Goal: Check status: Check status

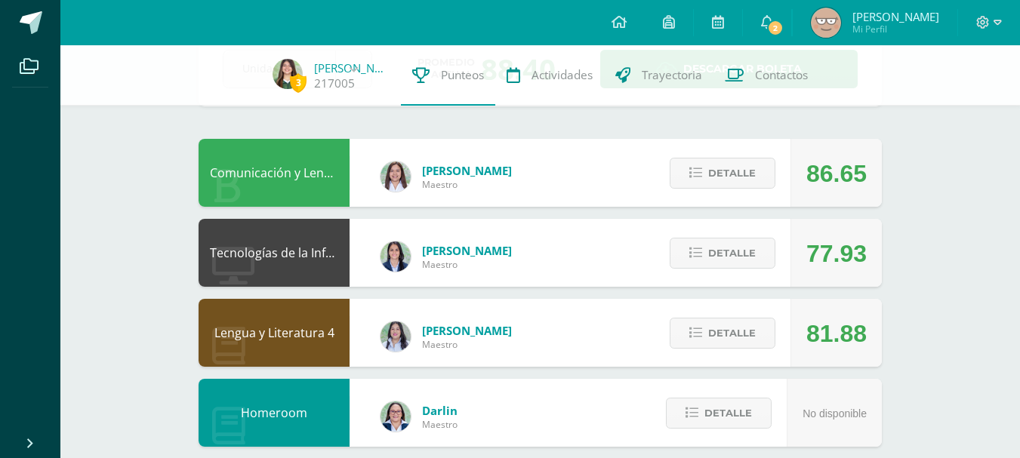
scroll to position [100, 0]
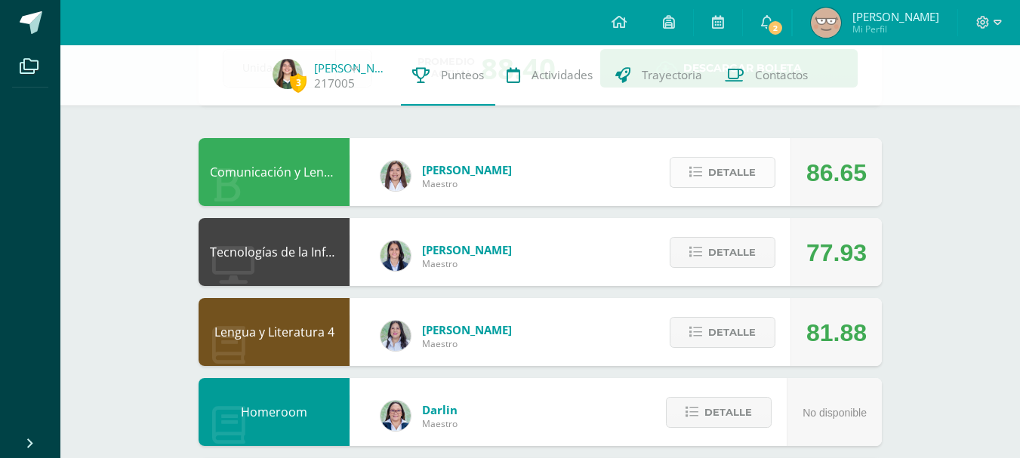
click at [722, 170] on span "Detalle" at bounding box center [732, 173] width 48 height 28
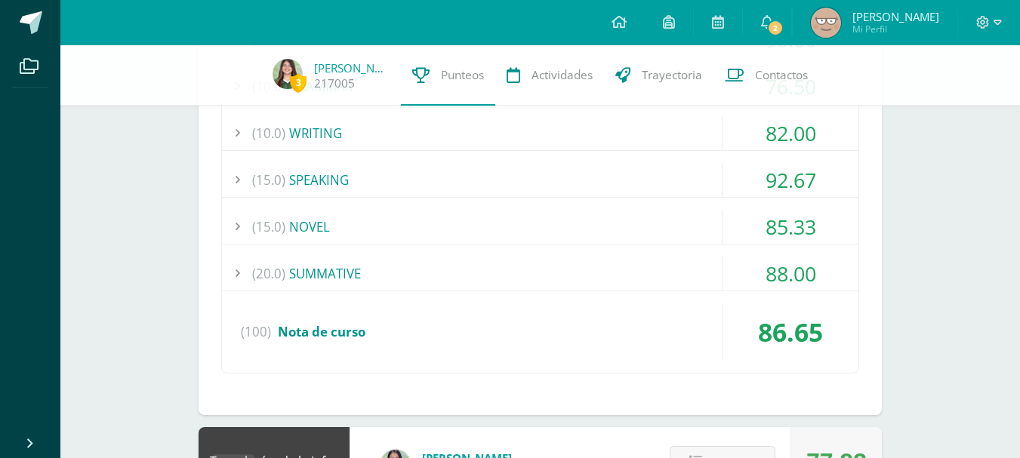
scroll to position [461, 0]
click at [409, 181] on div "(15.0) SPEAKING" at bounding box center [540, 181] width 636 height 34
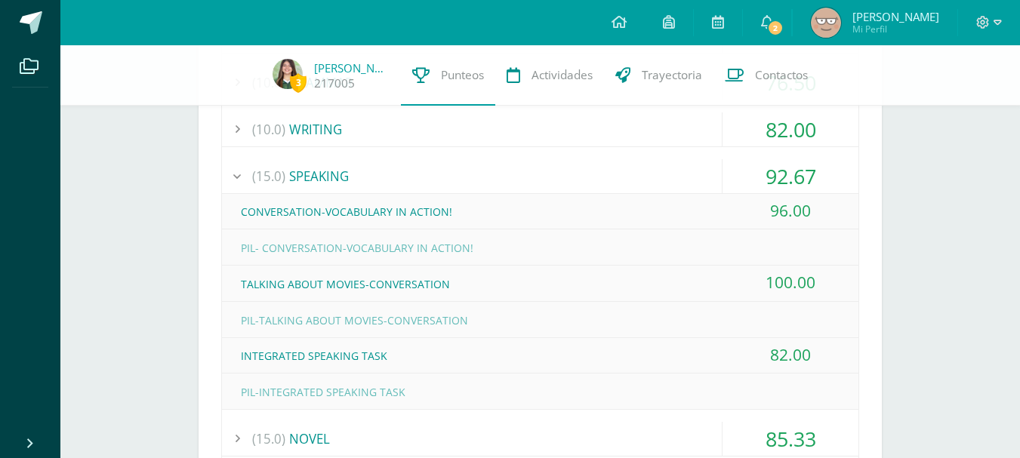
scroll to position [465, 0]
click at [575, 168] on div "(15.0) SPEAKING" at bounding box center [540, 177] width 636 height 34
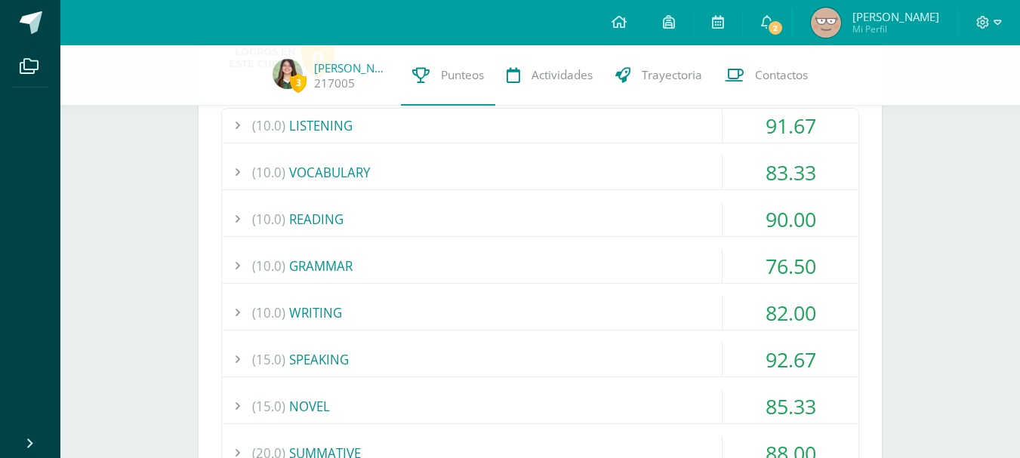
scroll to position [277, 0]
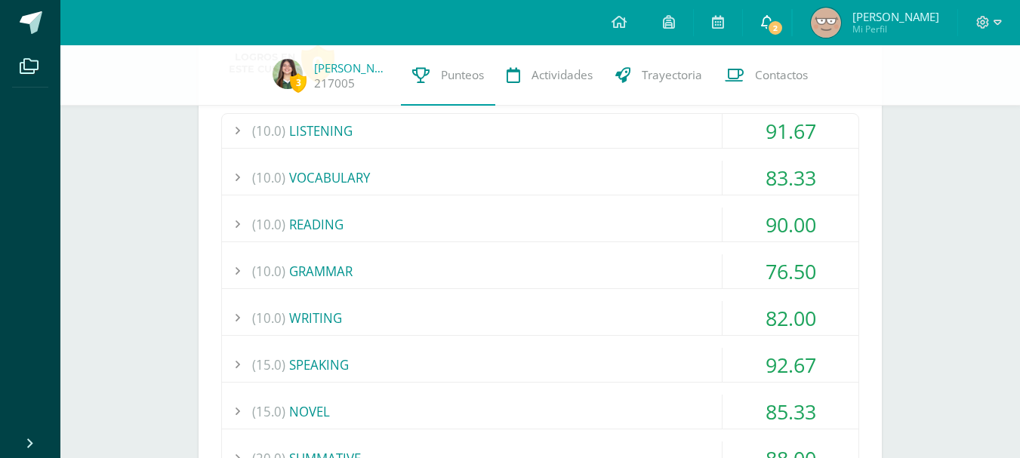
click at [764, 13] on link "2" at bounding box center [767, 22] width 48 height 45
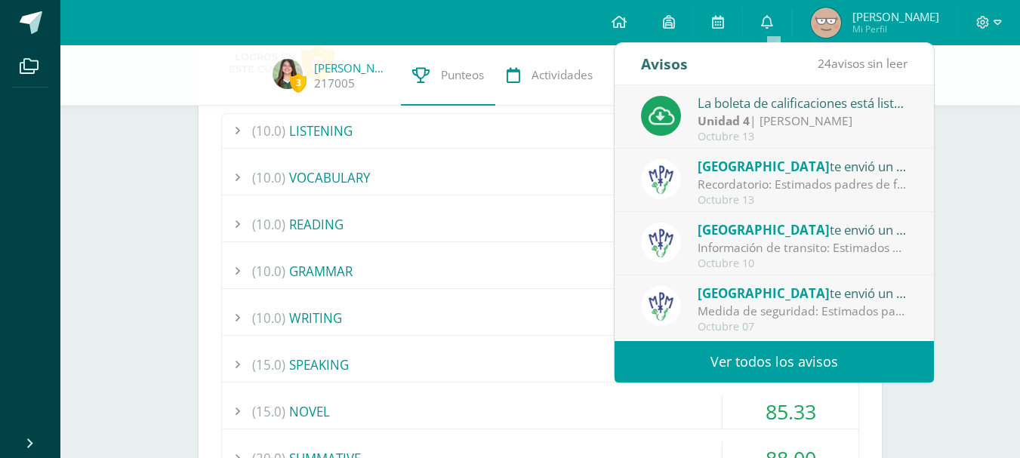
click at [716, 126] on strong "Unidad 4" at bounding box center [724, 120] width 52 height 17
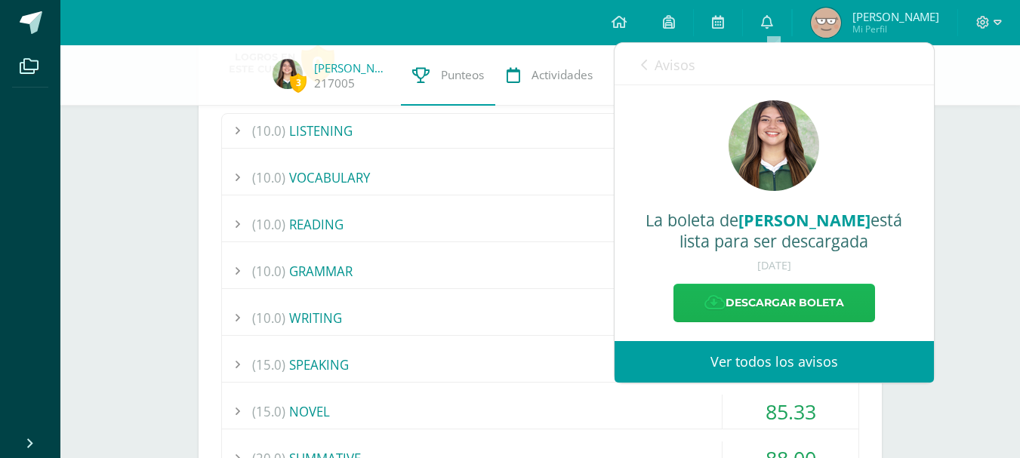
click at [731, 300] on link "Descargar boleta" at bounding box center [774, 303] width 202 height 39
click at [341, 181] on div "(10.0) VOCABULARY" at bounding box center [540, 178] width 636 height 34
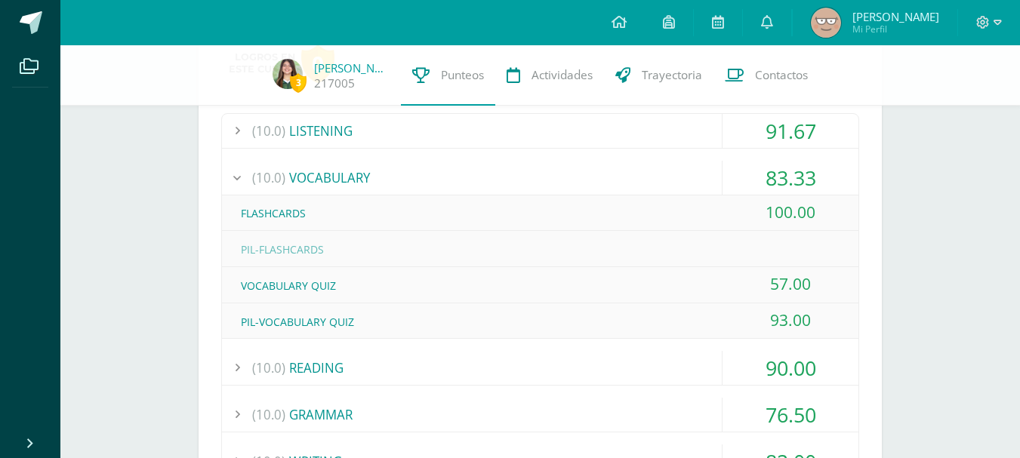
click at [341, 181] on div "(10.0) VOCABULARY" at bounding box center [540, 178] width 636 height 34
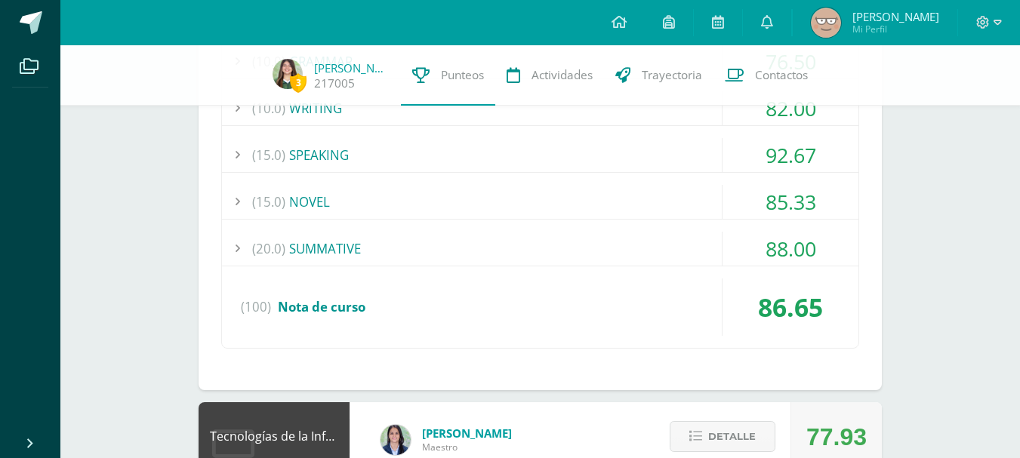
scroll to position [480, 0]
